Goal: Task Accomplishment & Management: Use online tool/utility

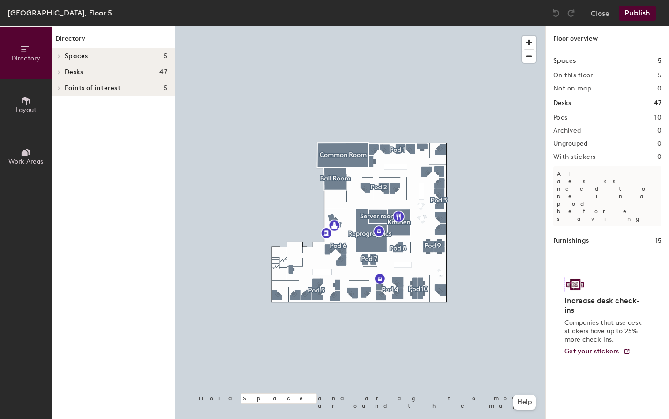
click at [61, 72] on span at bounding box center [58, 72] width 8 height 5
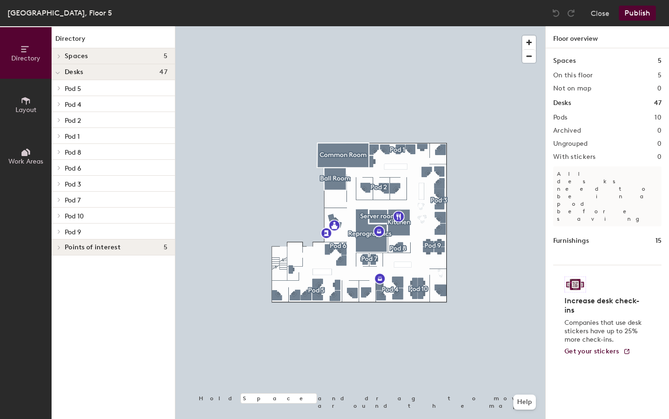
click at [60, 88] on icon at bounding box center [59, 88] width 2 height 4
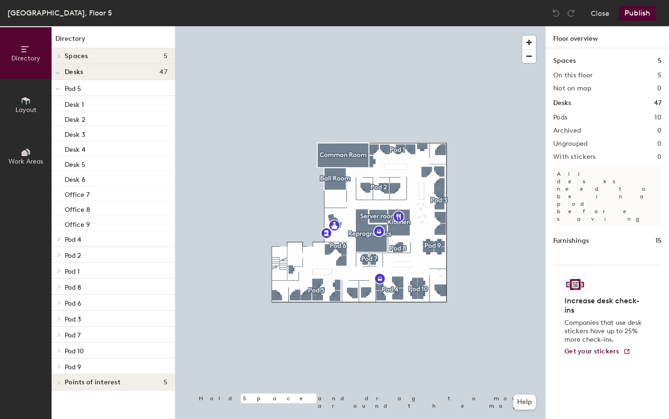
click at [56, 238] on span at bounding box center [58, 239] width 8 height 5
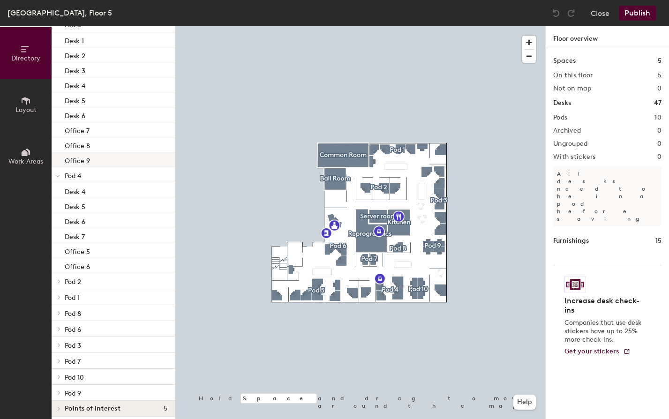
scroll to position [69, 0]
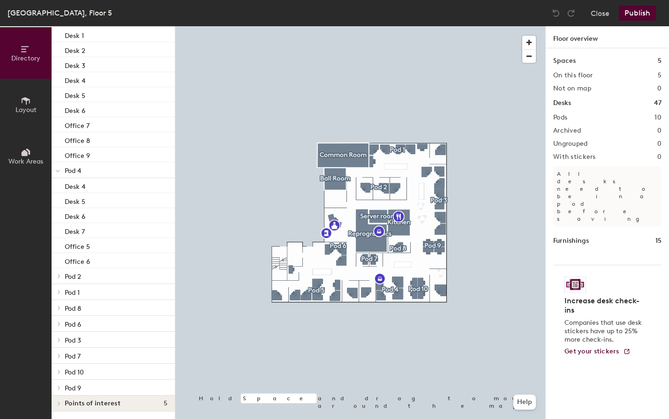
click at [58, 275] on icon at bounding box center [59, 276] width 2 height 4
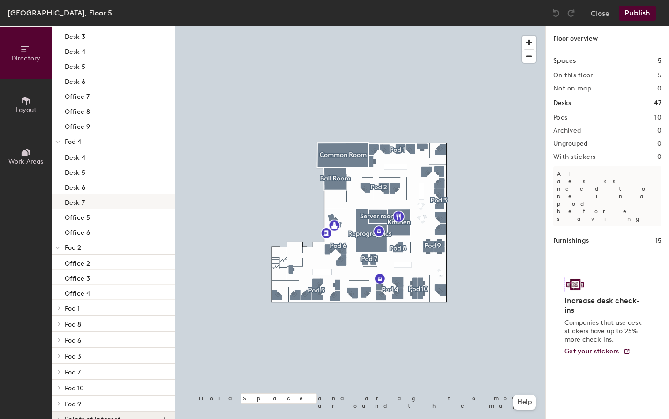
scroll to position [114, 0]
click at [59, 292] on icon at bounding box center [59, 292] width 4 height 5
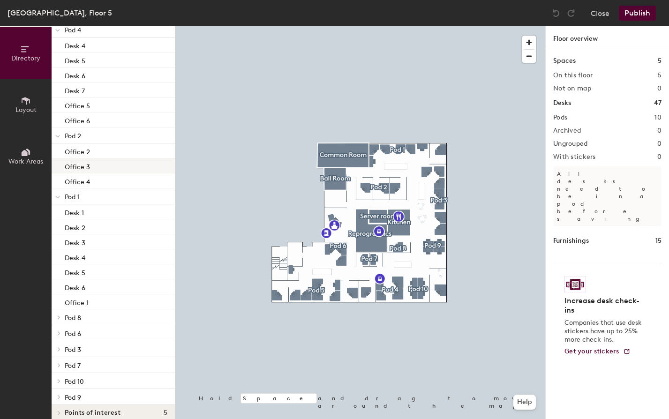
scroll to position [219, 0]
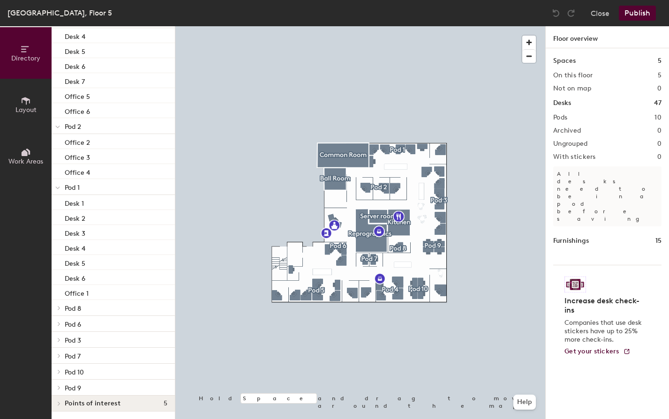
click at [57, 307] on icon at bounding box center [59, 308] width 4 height 5
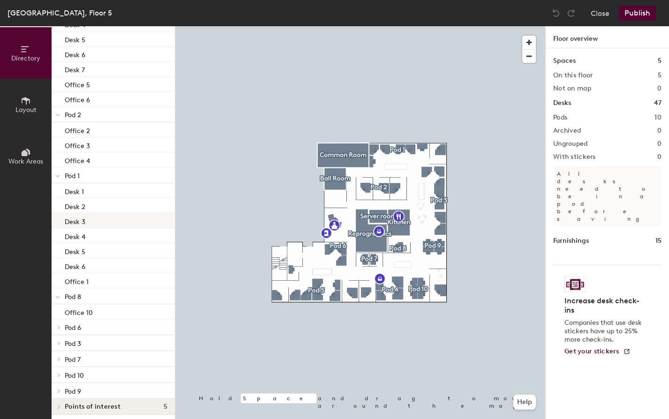
scroll to position [234, 0]
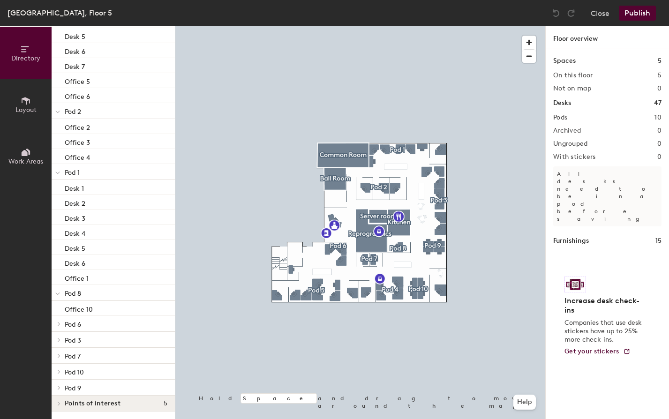
click at [58, 322] on icon at bounding box center [59, 324] width 4 height 5
click at [59, 338] on icon at bounding box center [59, 339] width 4 height 5
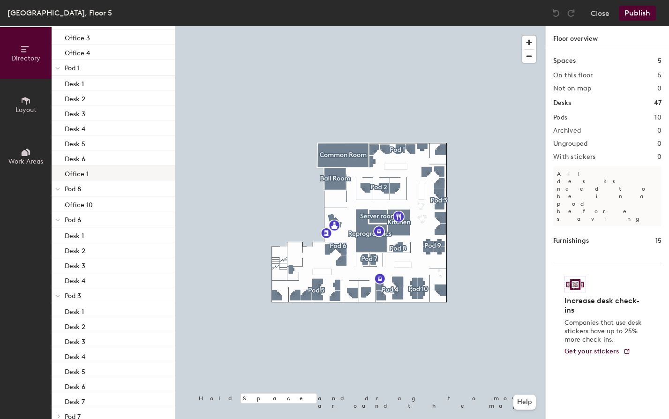
scroll to position [399, 0]
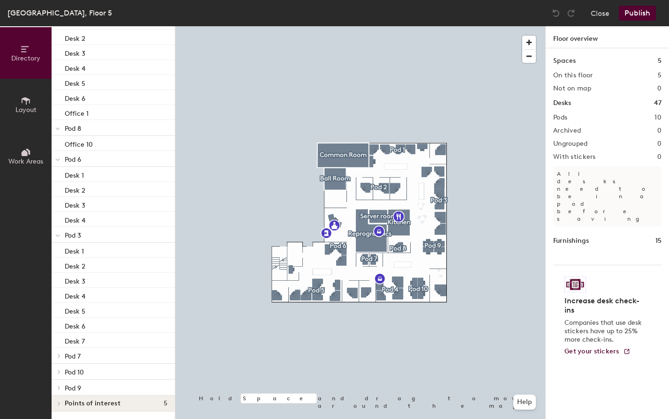
click at [58, 356] on icon at bounding box center [59, 355] width 4 height 5
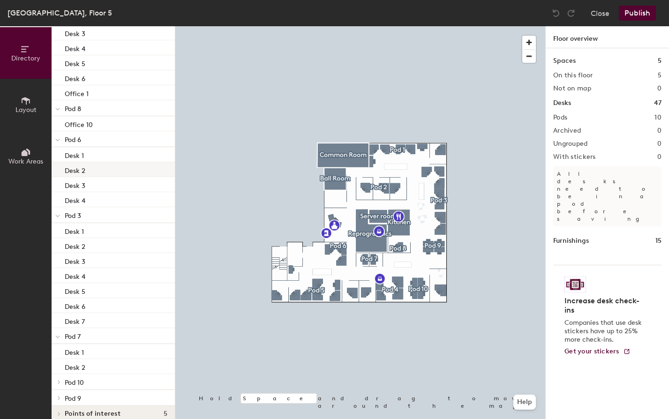
scroll to position [429, 0]
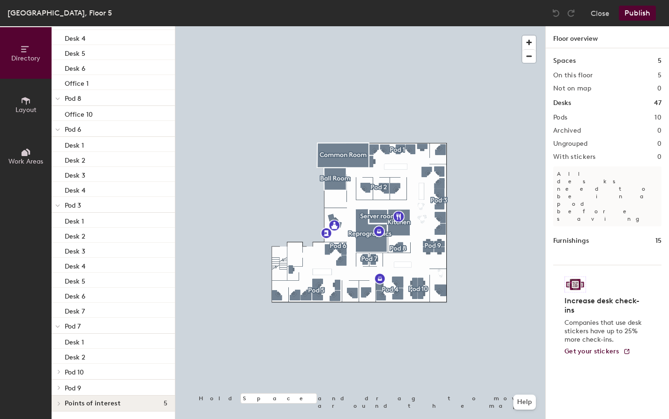
click at [58, 373] on icon at bounding box center [59, 371] width 4 height 5
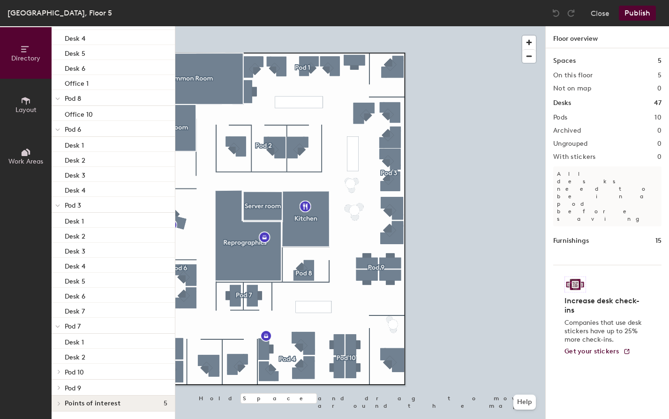
scroll to position [489, 0]
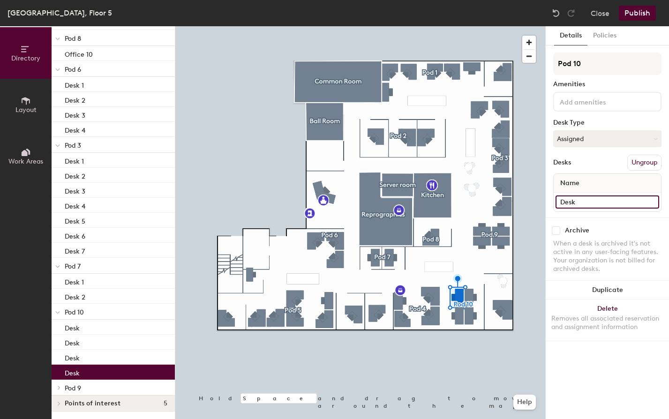
click at [592, 203] on input "Desk" at bounding box center [607, 201] width 104 height 13
type input "Desk 1"
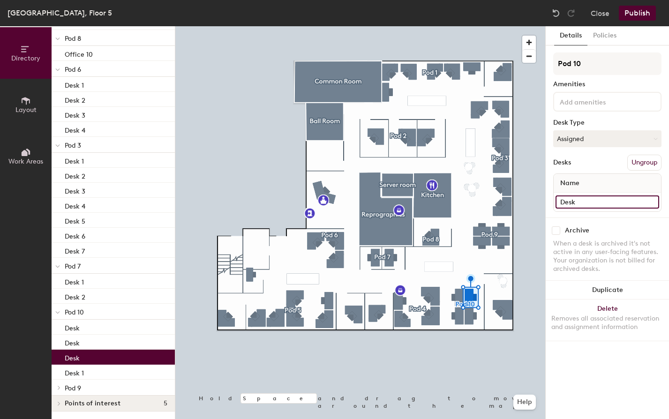
click at [582, 201] on input "Desk" at bounding box center [607, 201] width 104 height 13
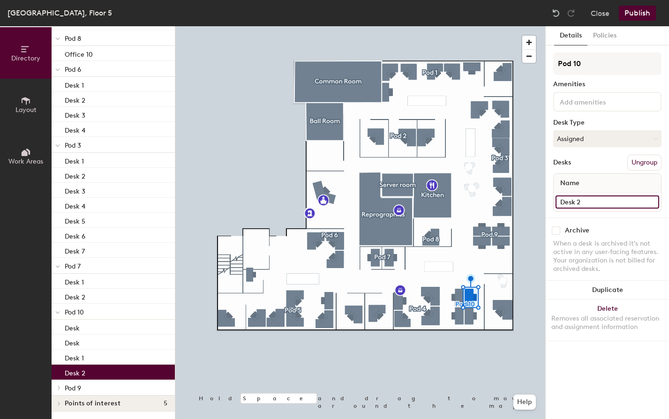
type input "Desk 2"
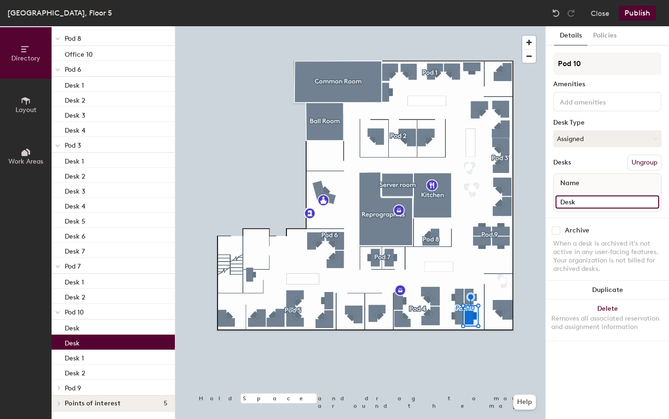
click at [583, 203] on input "Desk" at bounding box center [607, 201] width 104 height 13
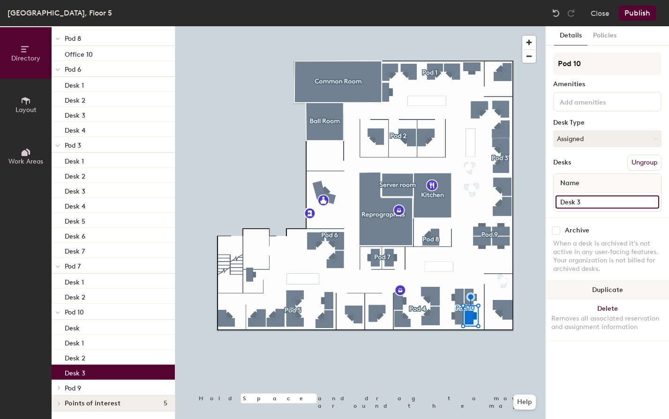
type input "Desk 3"
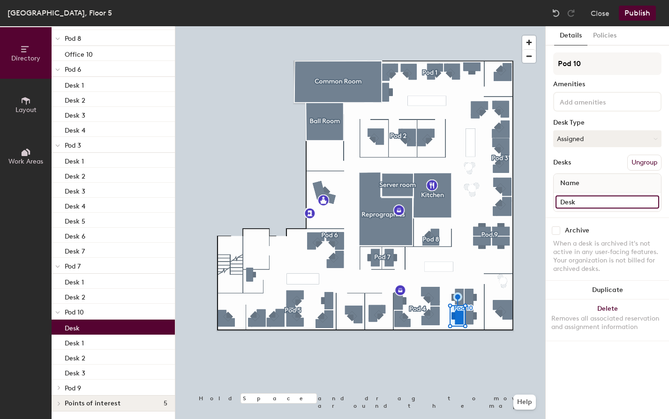
click at [588, 201] on input "Desk" at bounding box center [607, 201] width 104 height 13
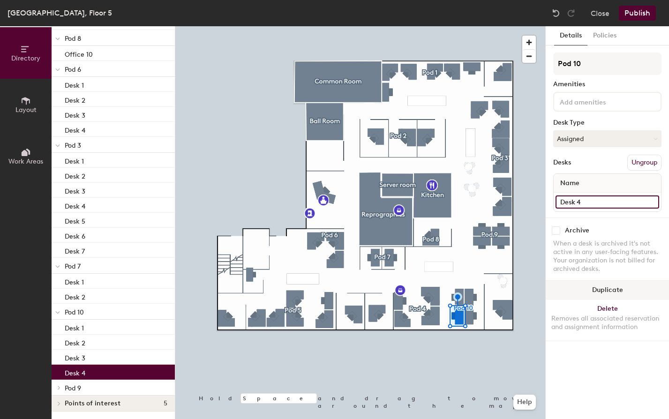
type input "Desk 4"
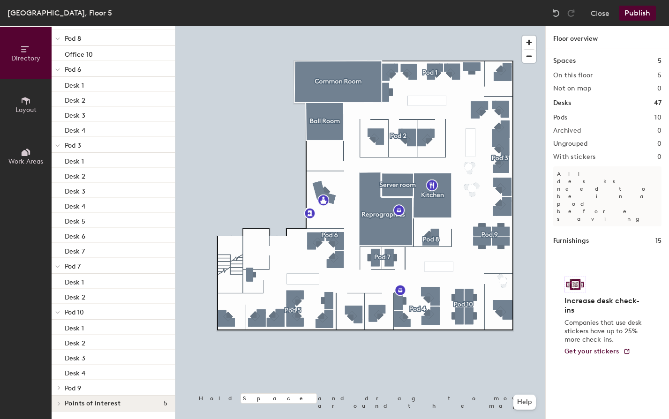
click at [58, 388] on icon at bounding box center [59, 387] width 4 height 5
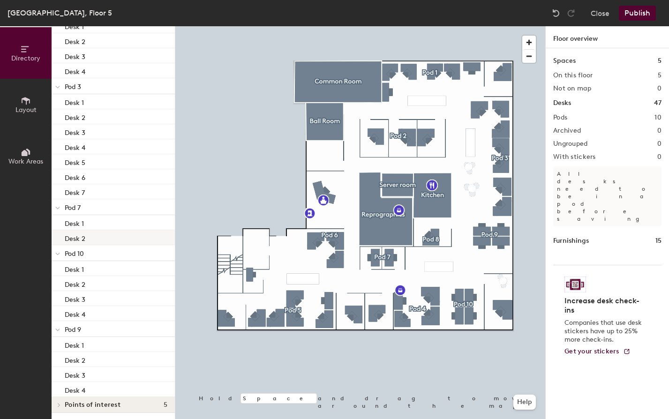
scroll to position [549, 0]
click at [642, 14] on button "Publish" at bounding box center [637, 13] width 37 height 15
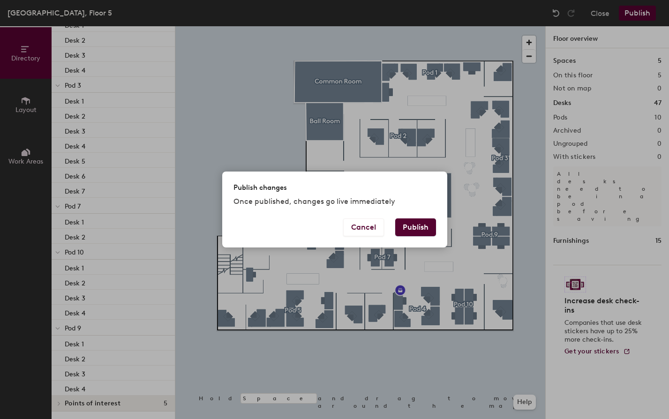
click at [417, 227] on button "Publish" at bounding box center [415, 227] width 41 height 18
